Goal: Check status: Check status

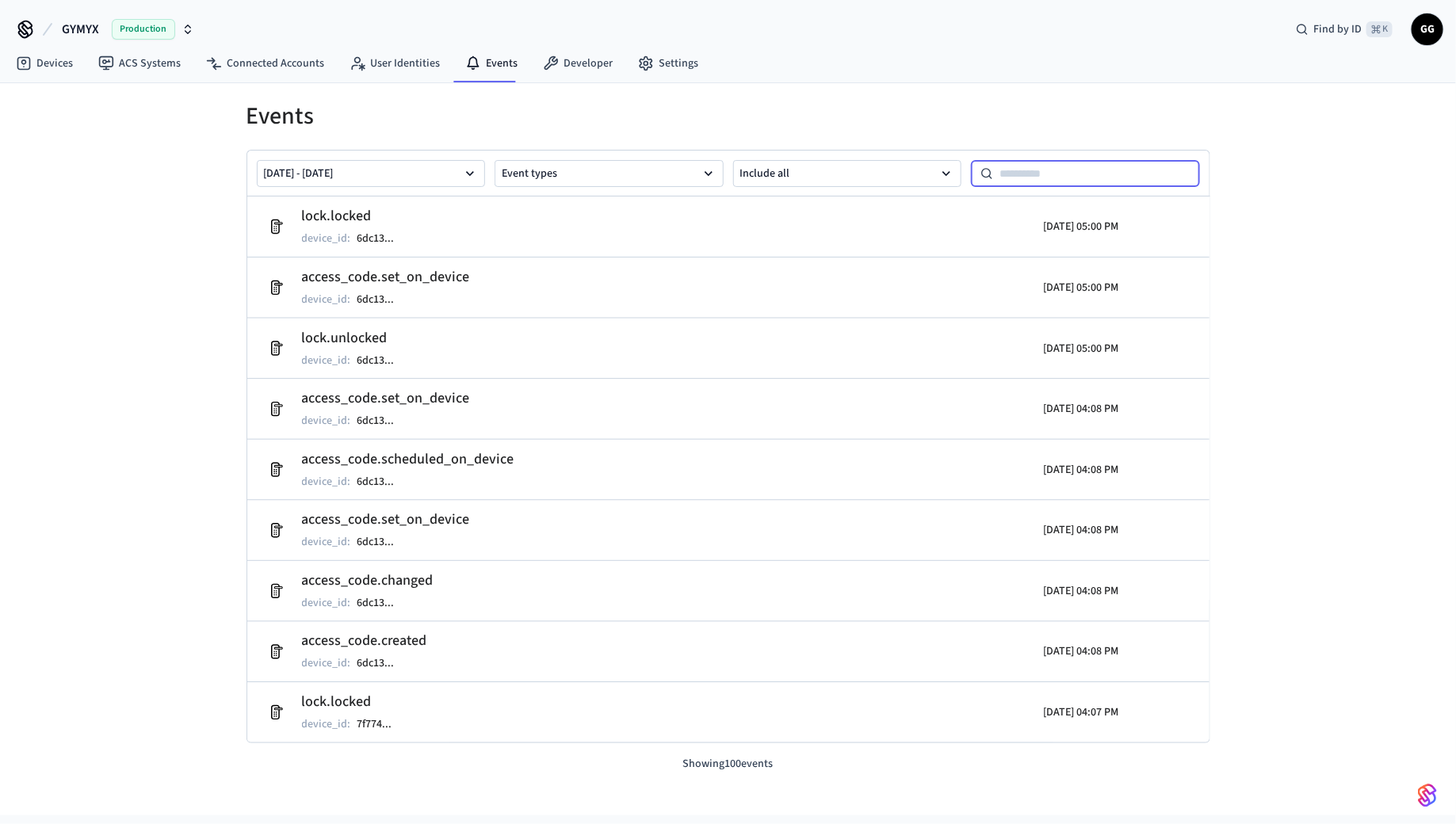
click at [1083, 172] on input at bounding box center [1096, 173] width 207 height 19
click at [401, 179] on button "[DATE] - [DATE]" at bounding box center [371, 173] width 229 height 27
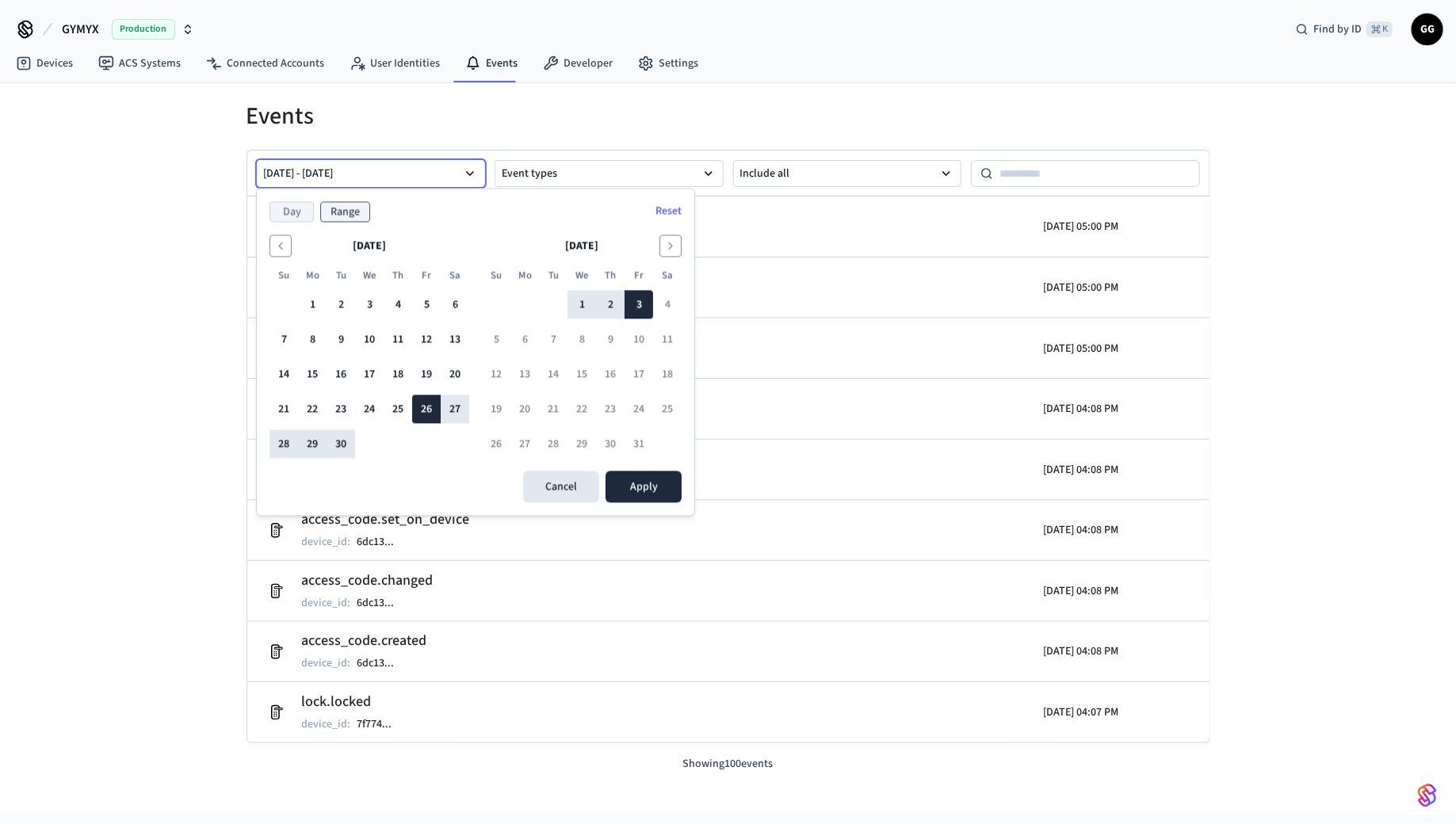
click at [302, 208] on button "Day" at bounding box center [292, 212] width 44 height 20
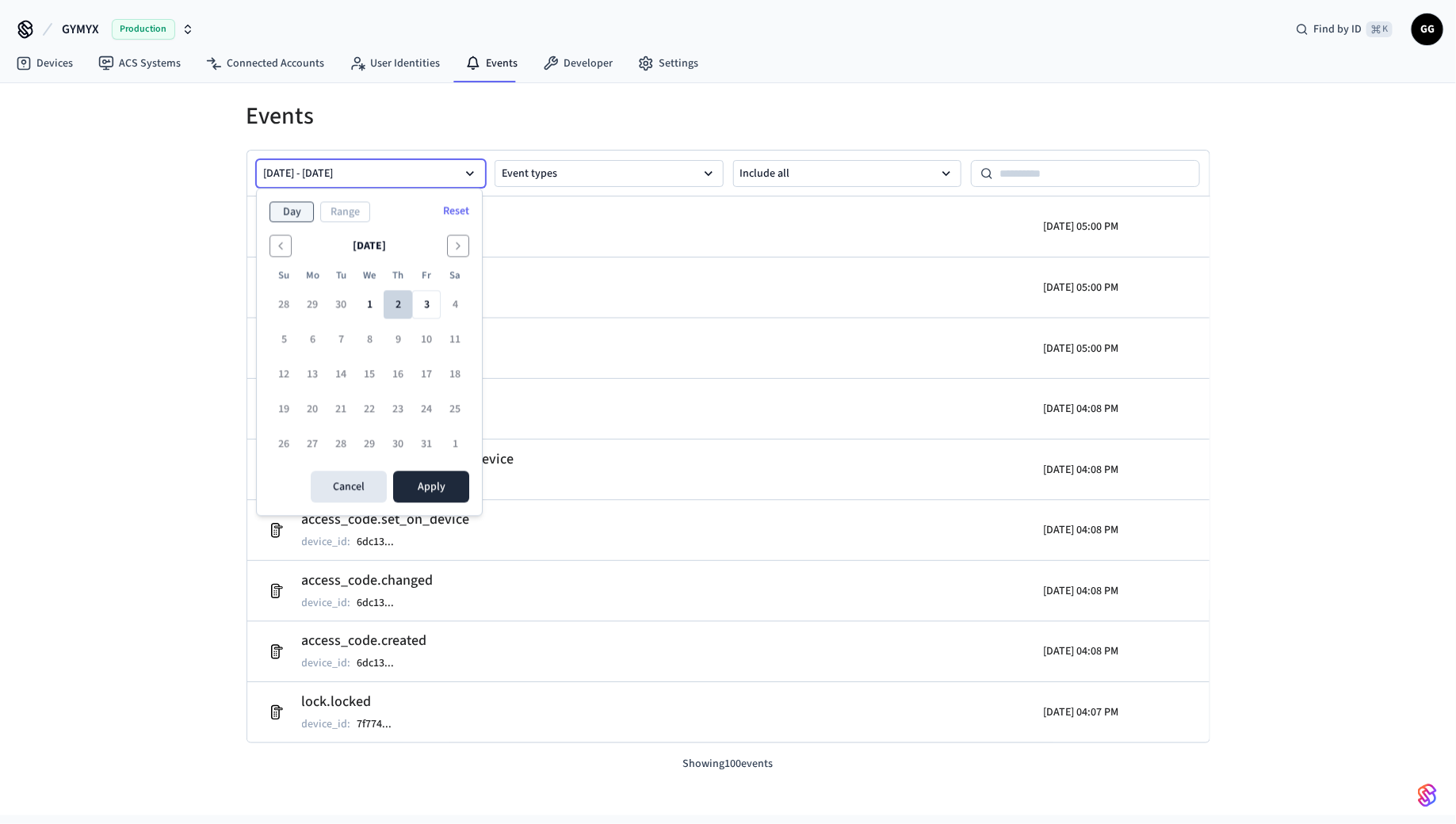
click at [388, 300] on button "2" at bounding box center [398, 305] width 28 height 28
click at [419, 485] on button "Apply" at bounding box center [431, 487] width 76 height 32
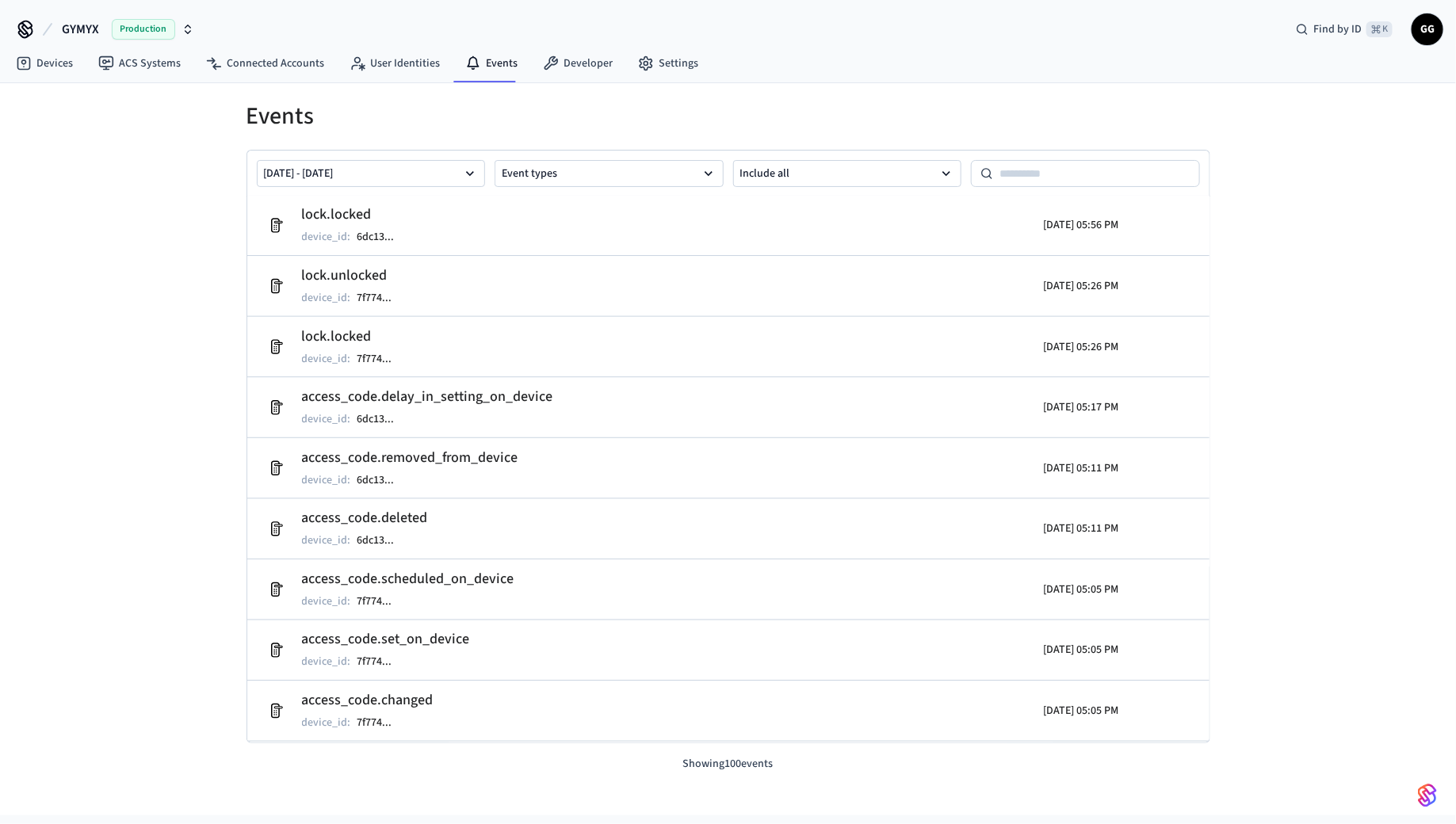
scroll to position [5554, 0]
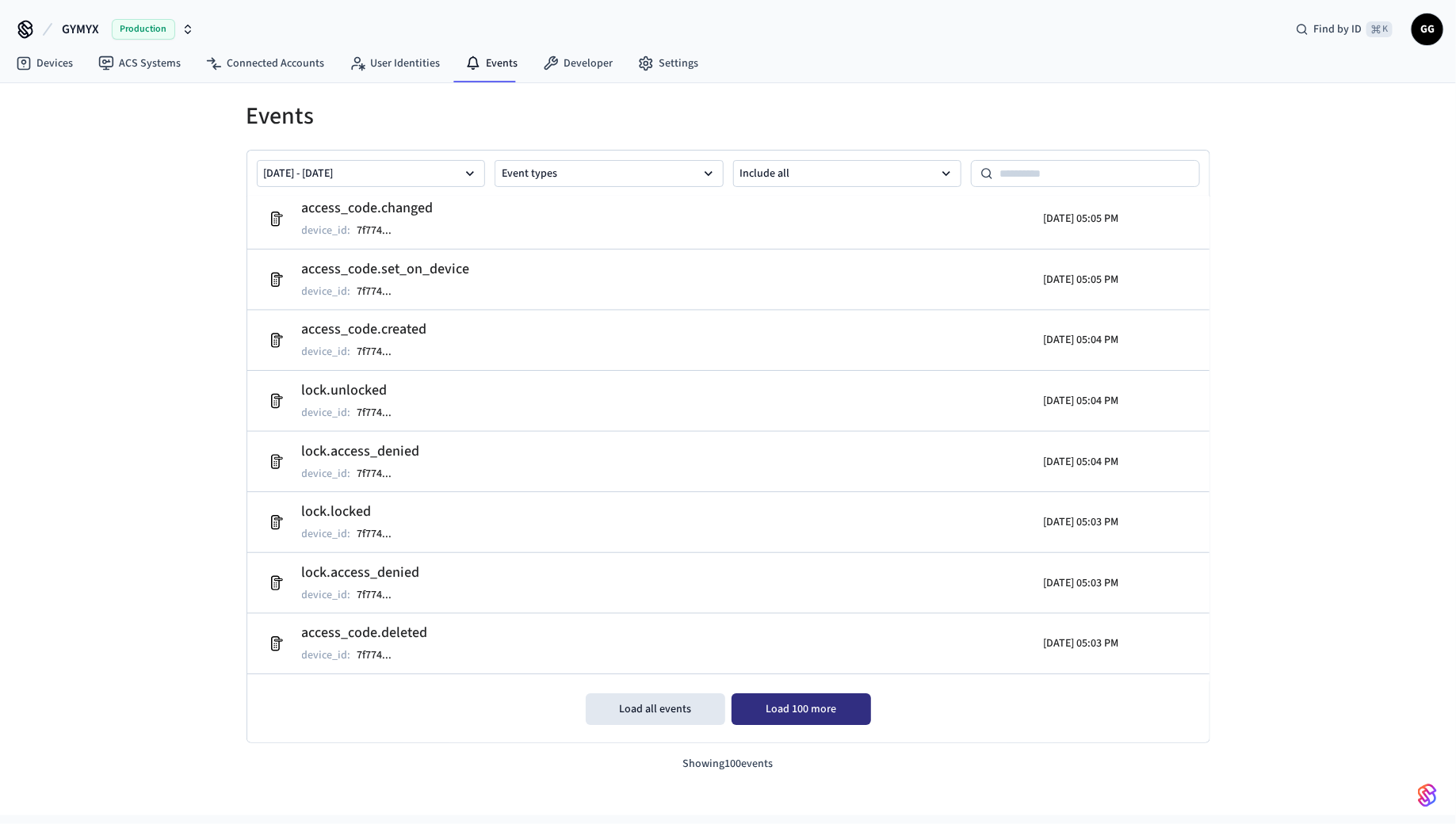
click at [794, 708] on button "Load 100 more" at bounding box center [801, 708] width 140 height 32
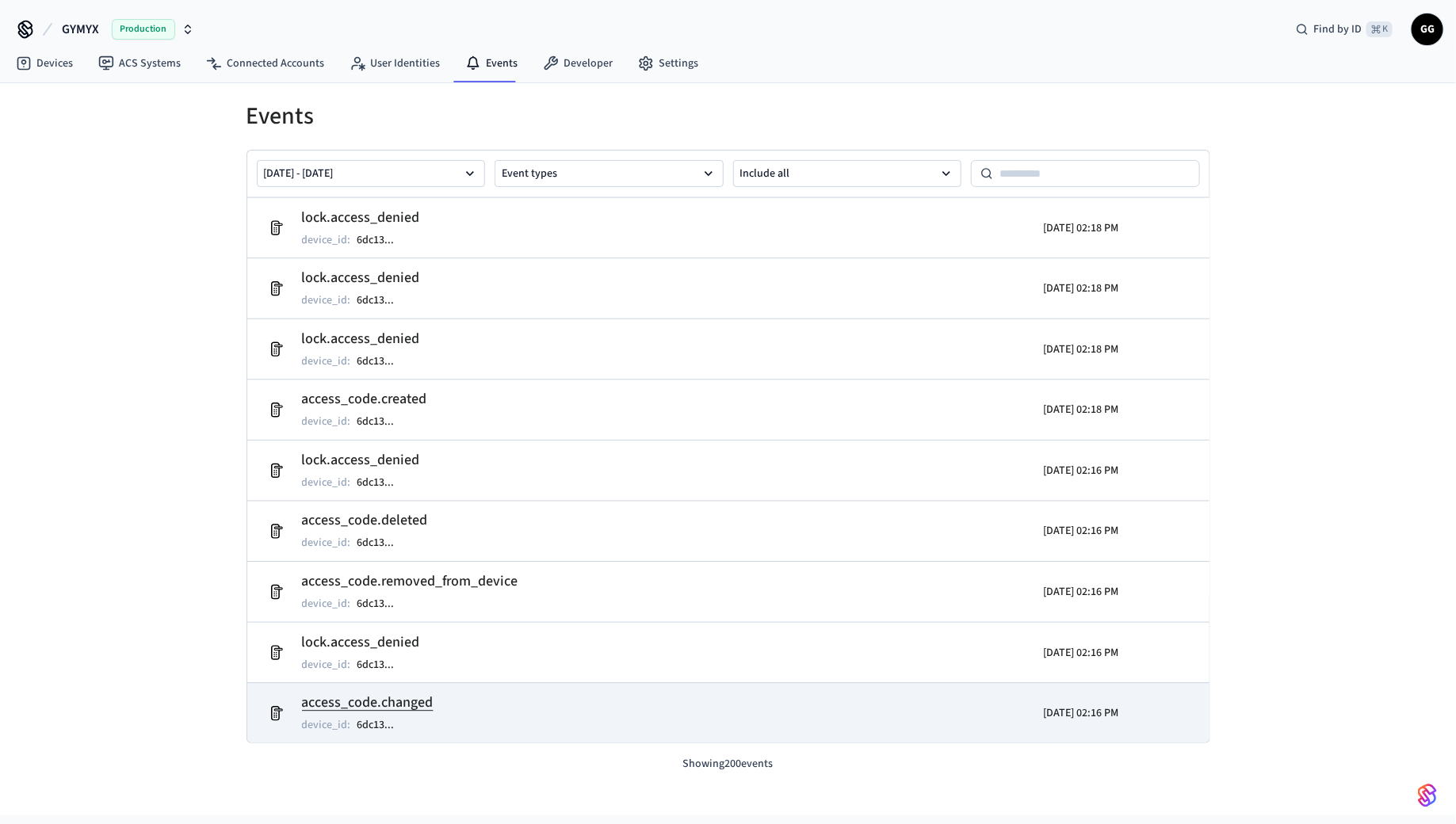
scroll to position [8854, 0]
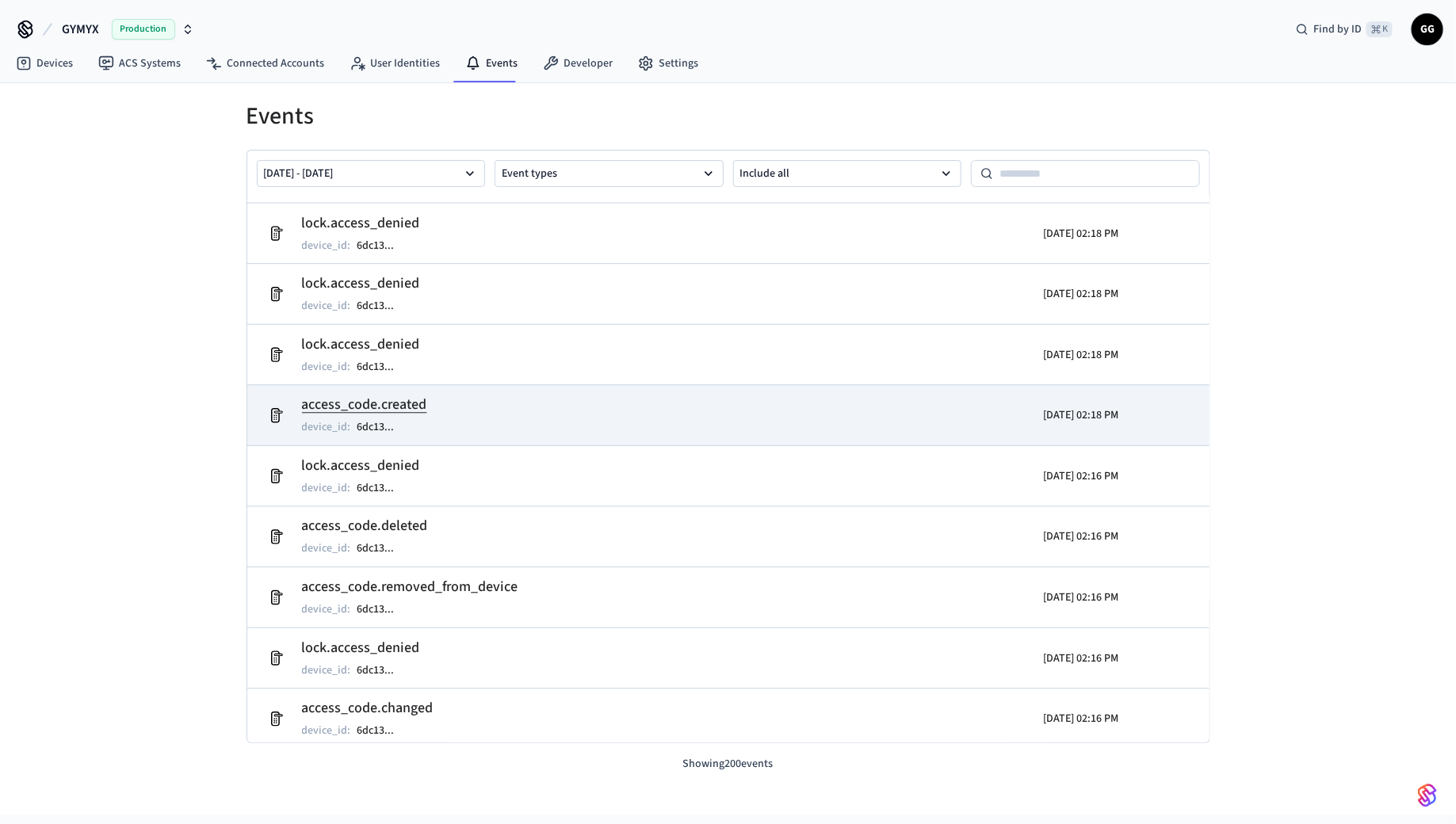
click at [407, 402] on h2 "access_code.created" at bounding box center [364, 405] width 125 height 22
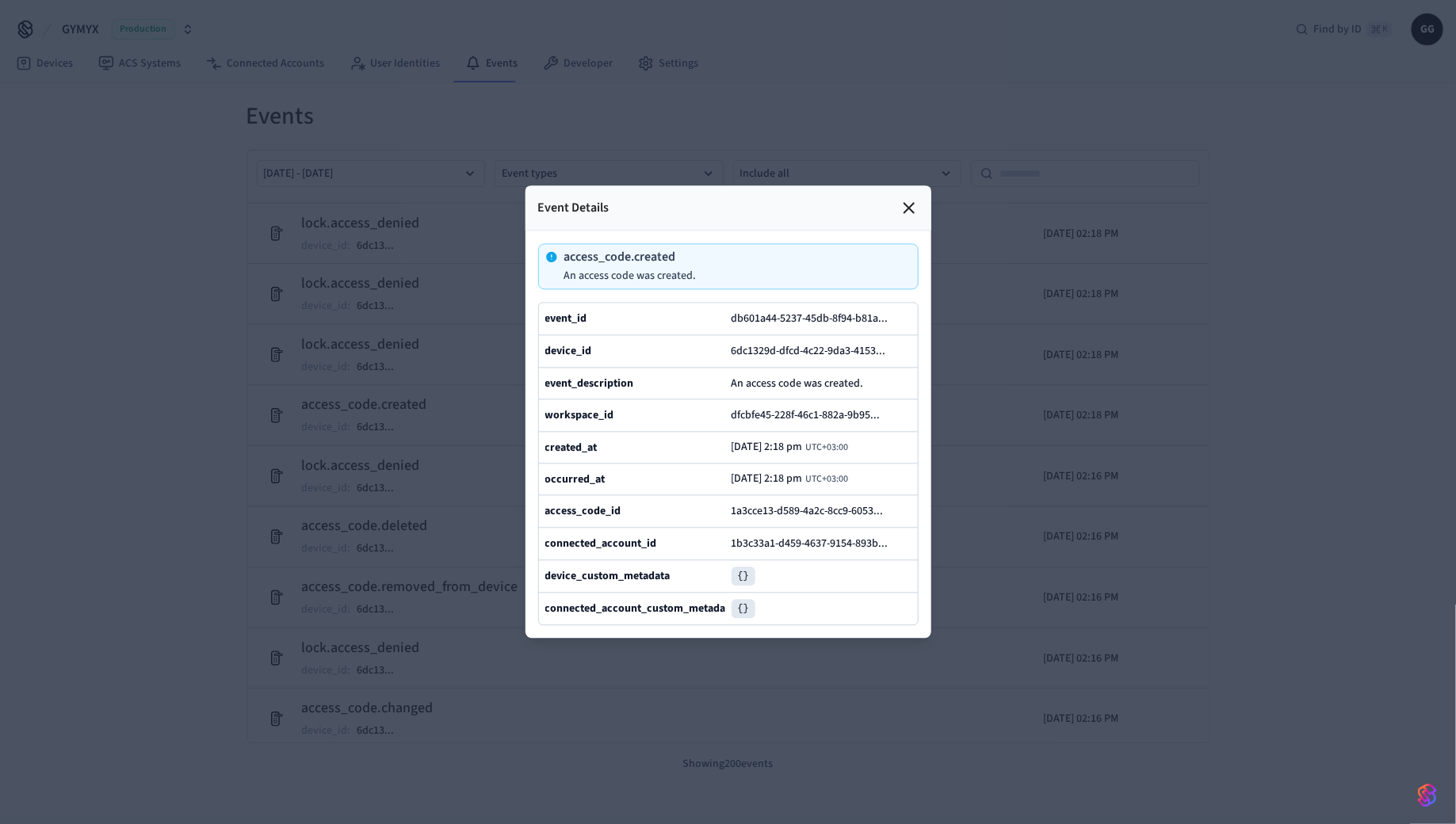
click at [907, 211] on icon at bounding box center [909, 208] width 9 height 9
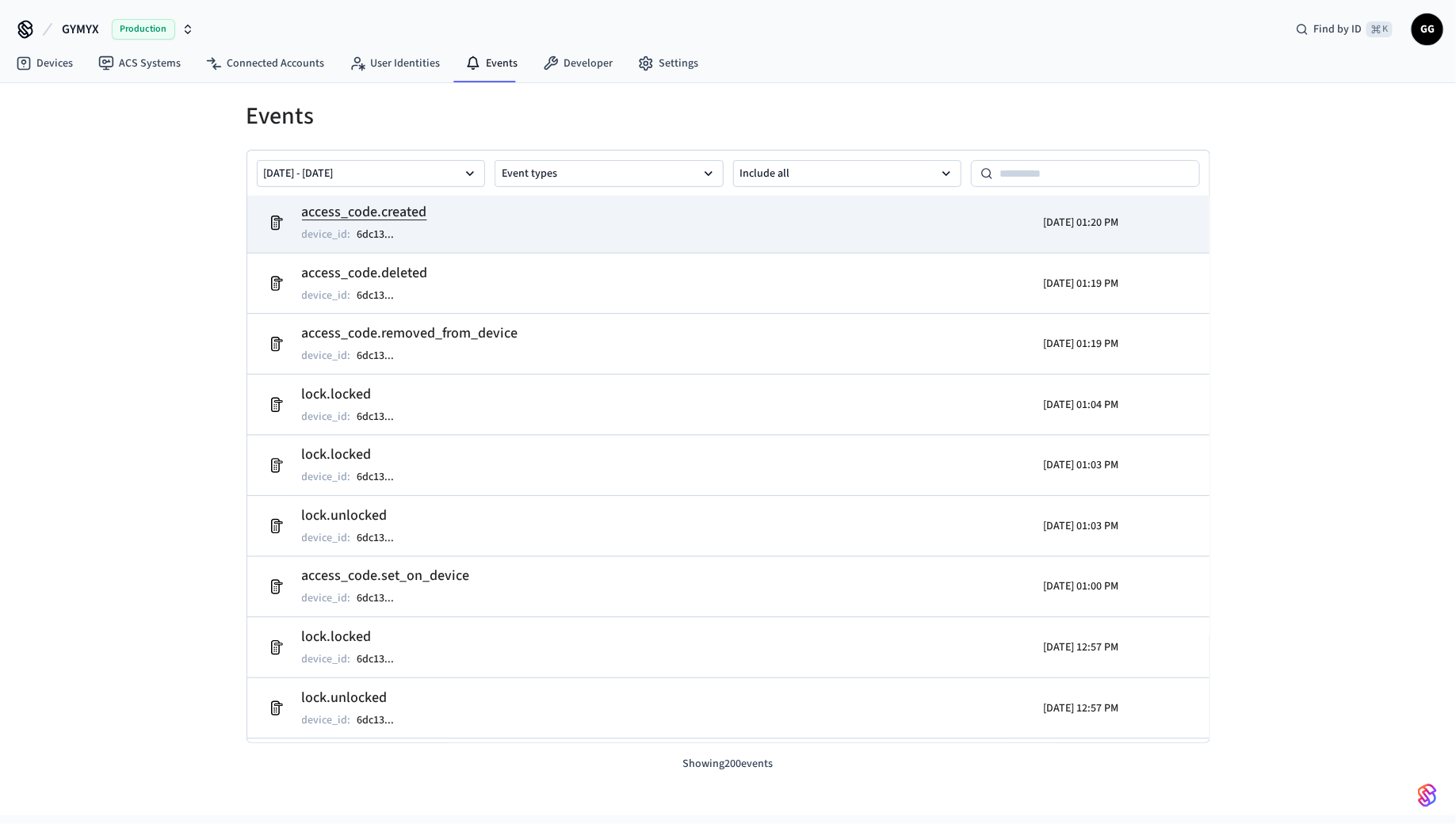
scroll to position [9829, 0]
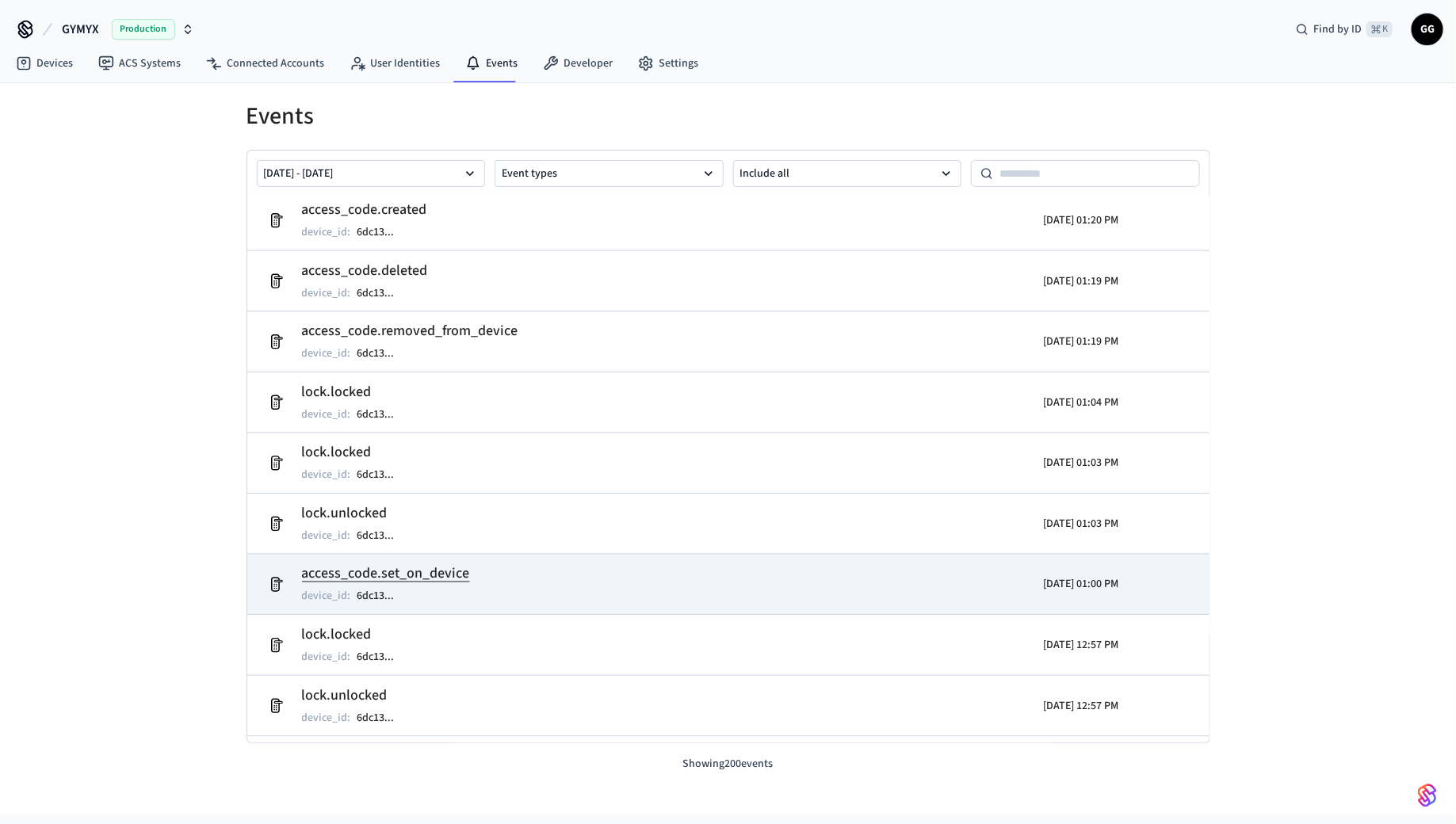
click at [431, 577] on h2 "access_code.set_on_device" at bounding box center [386, 574] width 168 height 22
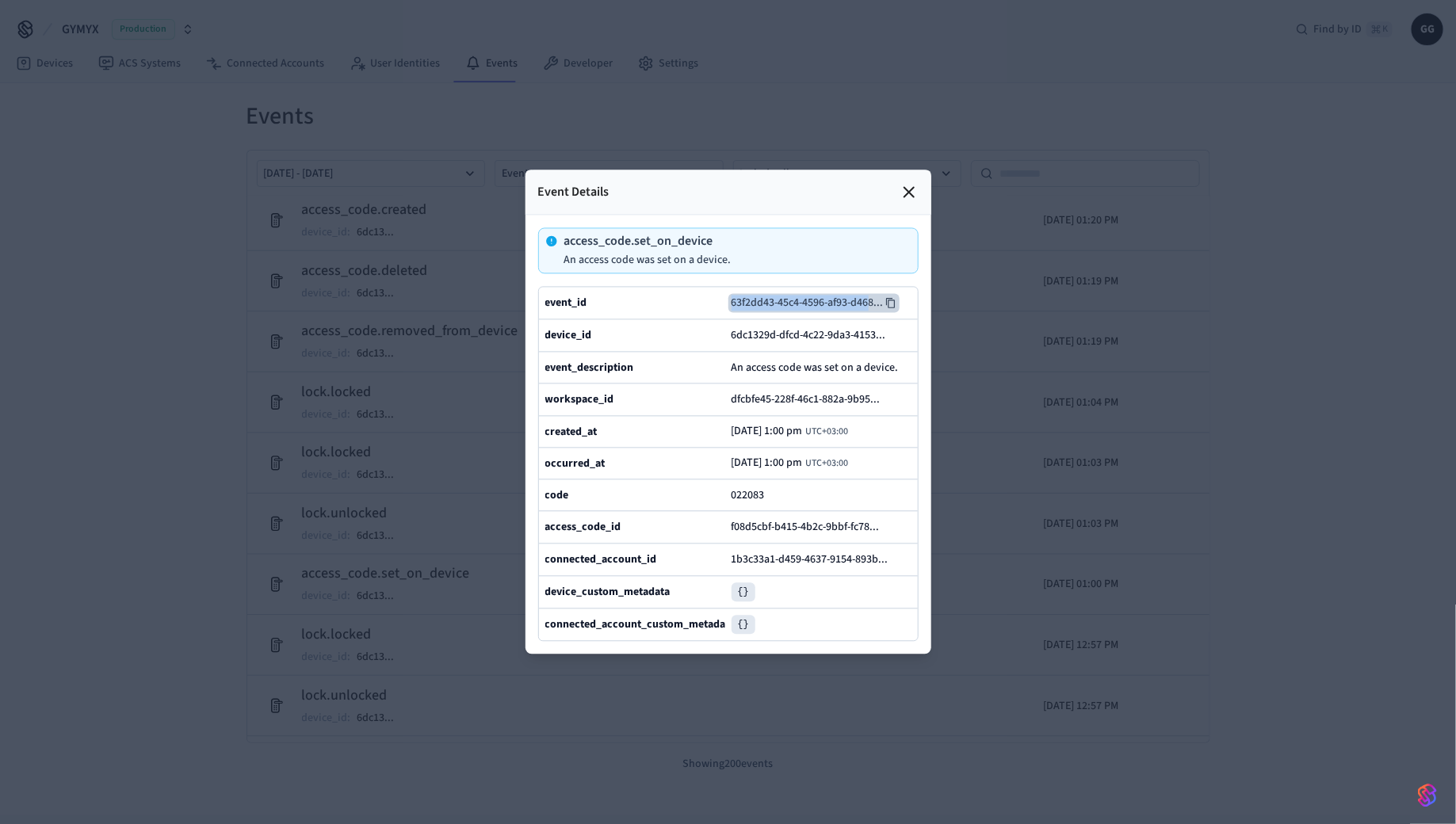
drag, startPoint x: 719, startPoint y: 300, endPoint x: 870, endPoint y: 301, distance: 151.0
click at [869, 301] on div "event_id 63f2dd43-45c4-4596-af93-d468 ..." at bounding box center [728, 303] width 379 height 32
click at [901, 335] on button "6dc1329d-dfcd-4c22-9da3-4153 ..." at bounding box center [814, 336] width 174 height 19
click at [895, 529] on button "f08d5cbf-b415-4b2c-9bbf-fc78 ..." at bounding box center [812, 528] width 167 height 19
